Goal: Task Accomplishment & Management: Use online tool/utility

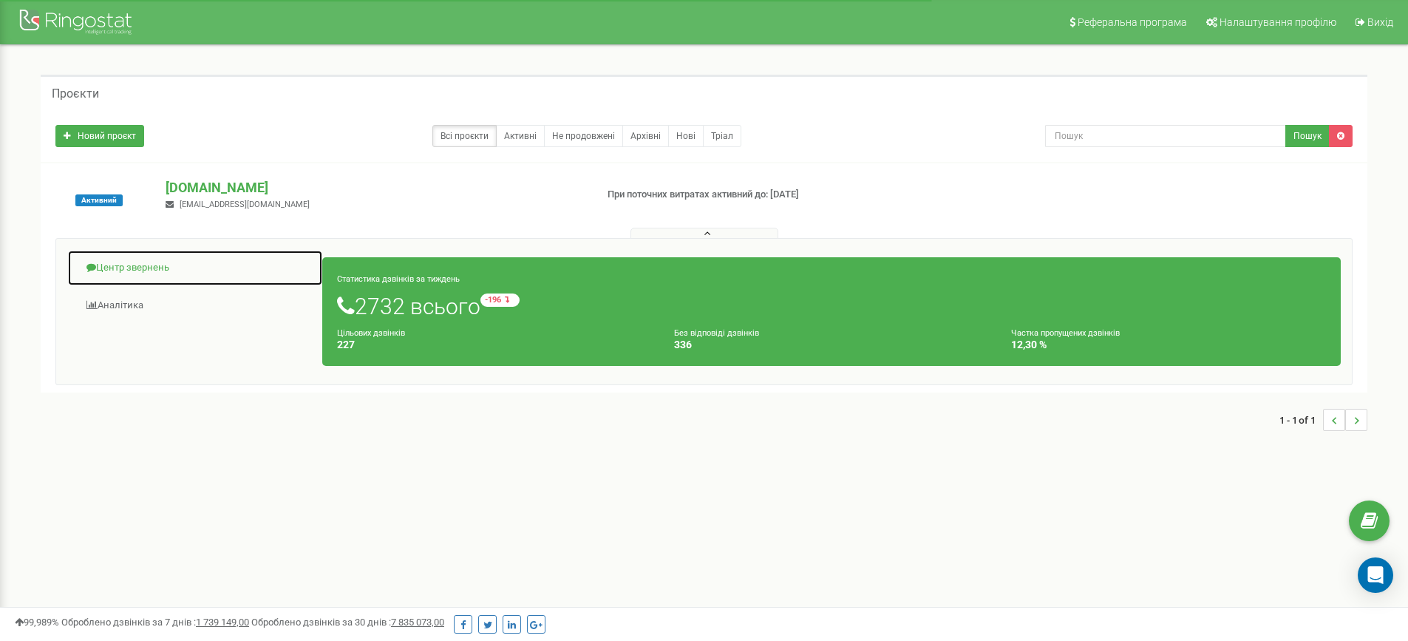
click at [142, 267] on link "Центр звернень" at bounding box center [195, 268] width 256 height 36
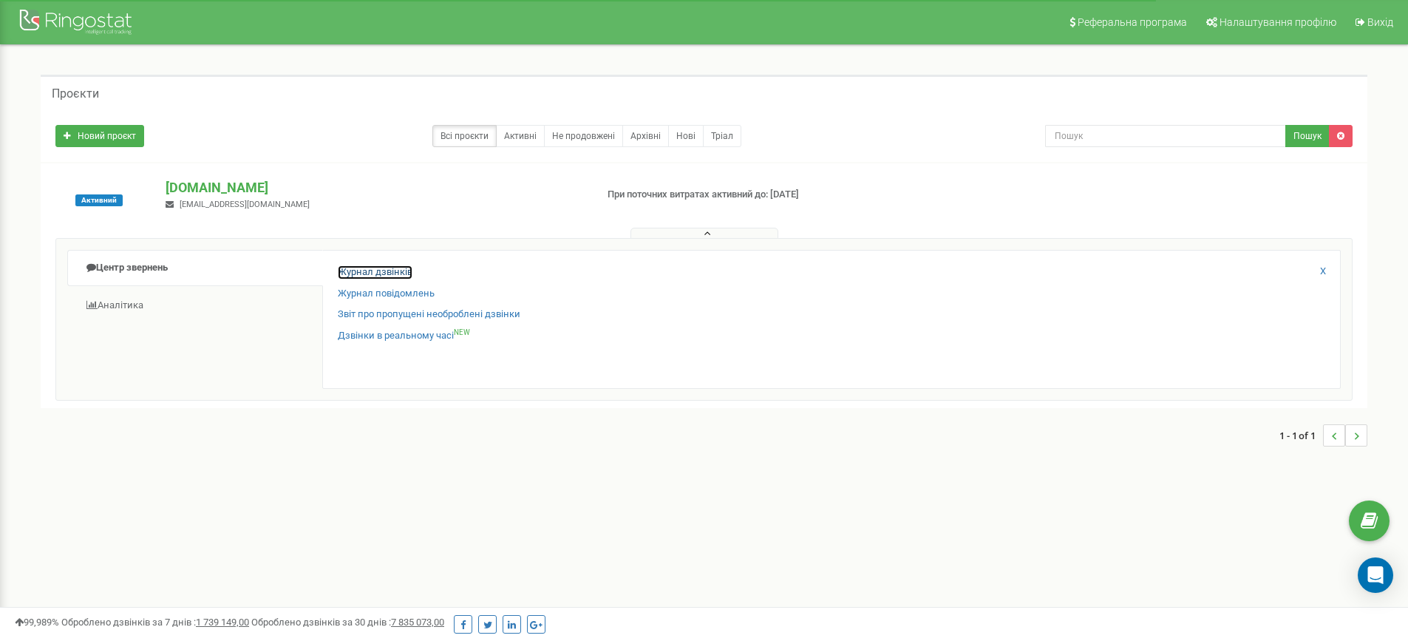
click at [379, 269] on link "Журнал дзвінків" at bounding box center [375, 272] width 75 height 14
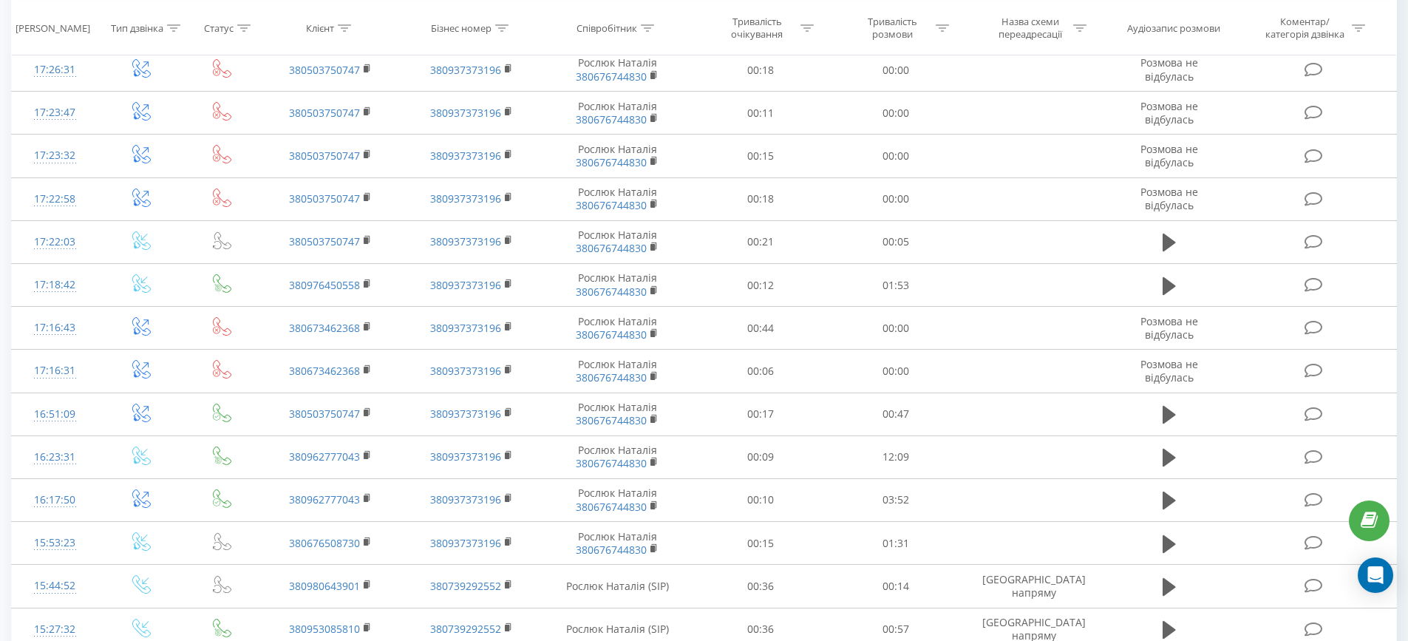
scroll to position [530, 0]
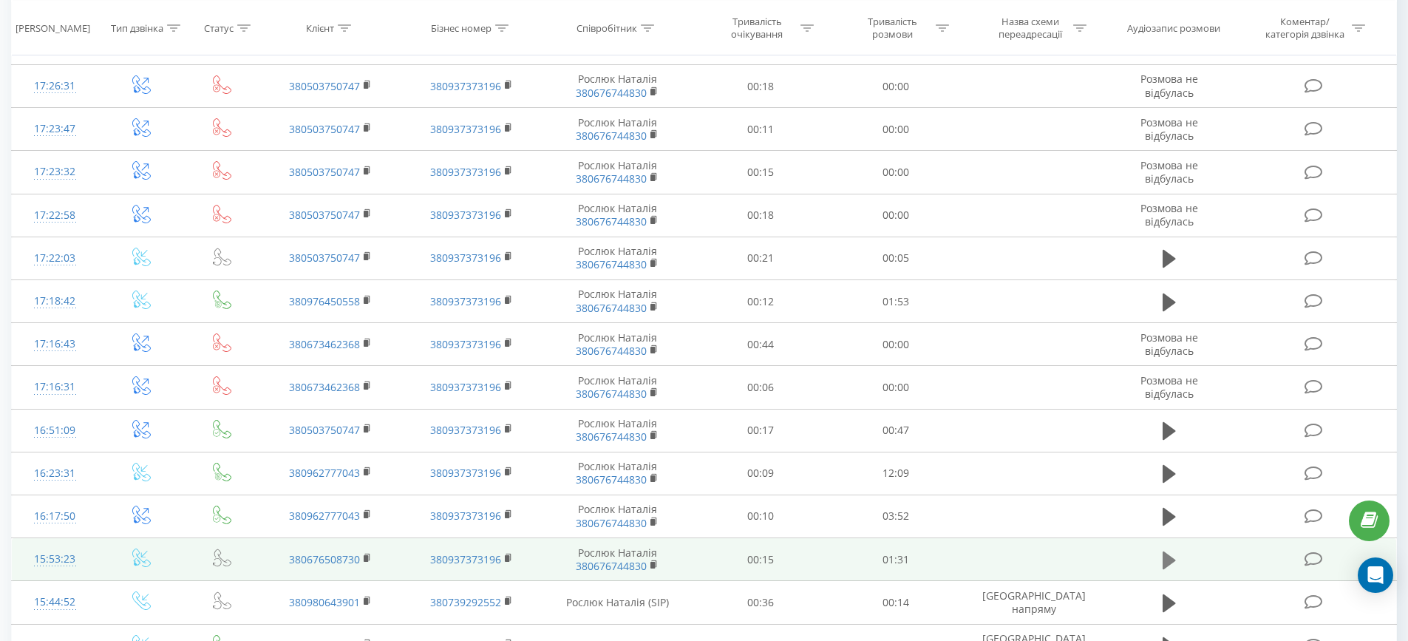
click at [1167, 559] on icon at bounding box center [1168, 559] width 13 height 18
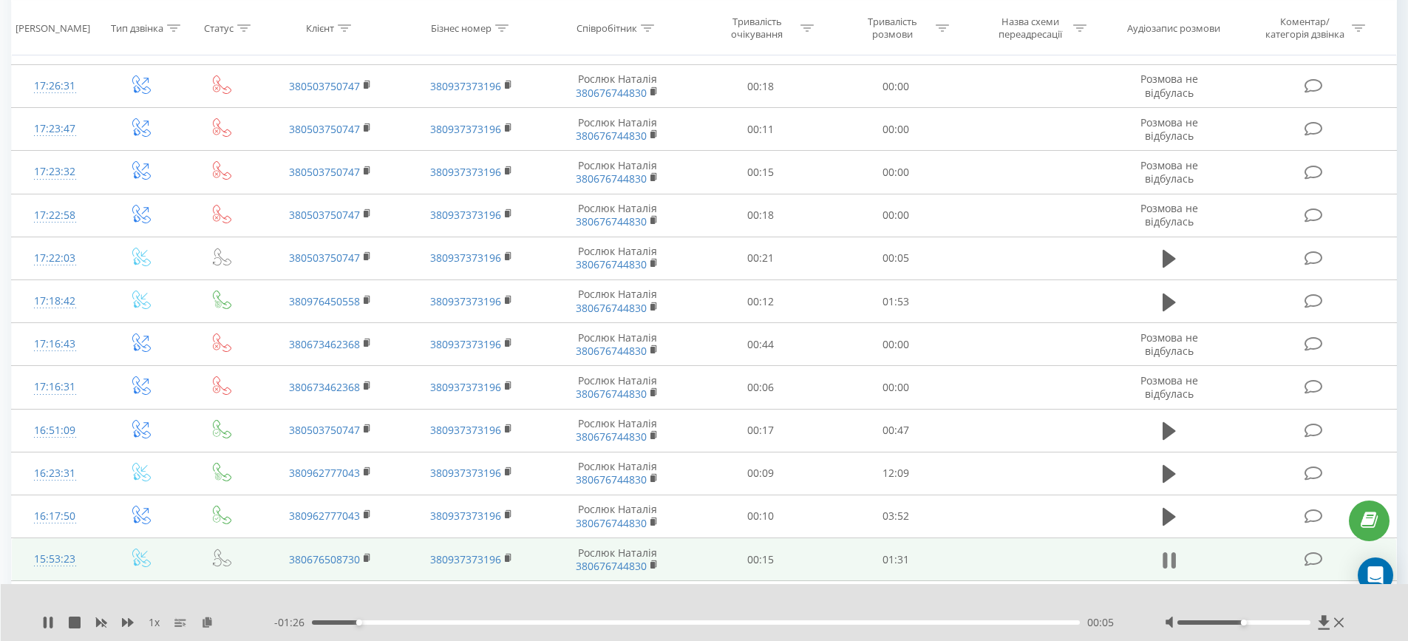
click at [1167, 556] on icon at bounding box center [1168, 560] width 13 height 21
click at [44, 623] on icon at bounding box center [48, 622] width 9 height 12
click at [45, 621] on icon at bounding box center [45, 622] width 3 height 12
click at [48, 627] on icon at bounding box center [48, 622] width 12 height 12
click at [1323, 619] on icon at bounding box center [1323, 622] width 11 height 14
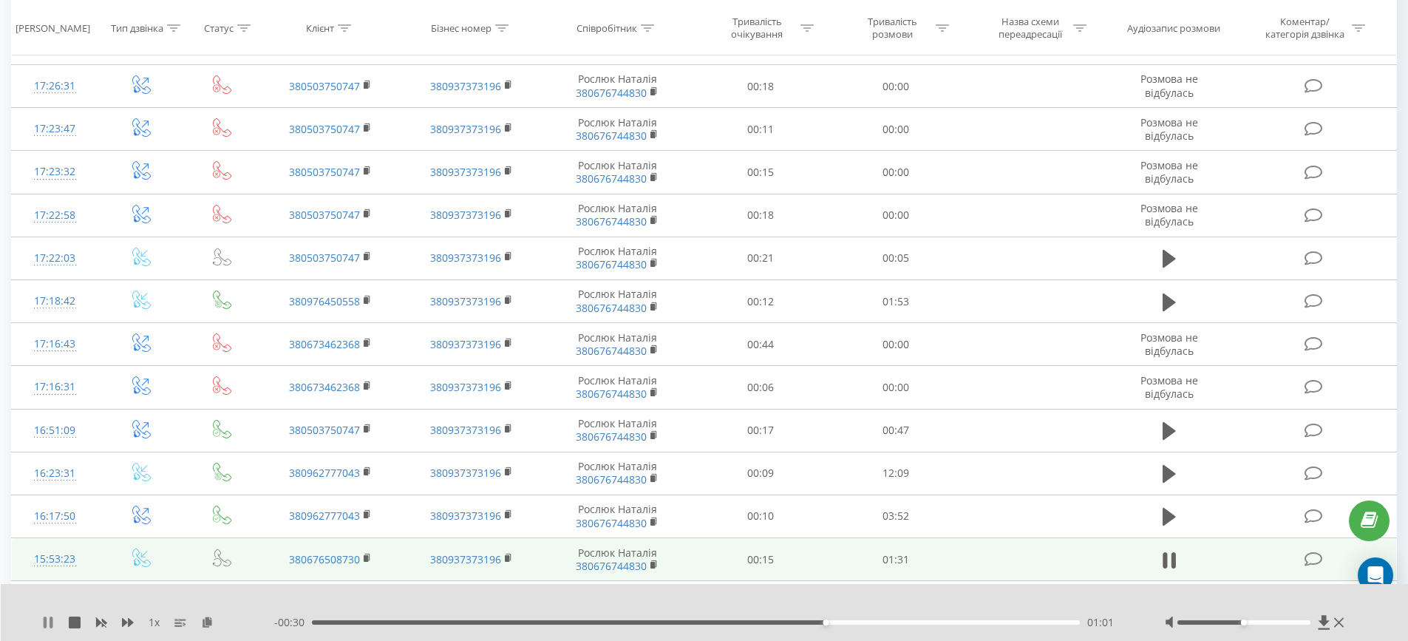
click at [45, 624] on icon at bounding box center [45, 622] width 3 height 12
click at [47, 621] on icon at bounding box center [48, 622] width 9 height 12
click at [46, 624] on icon at bounding box center [45, 622] width 3 height 12
